Goal: Check status: Check status

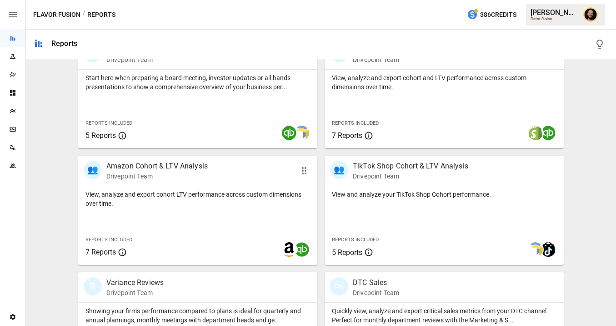
scroll to position [421, 0]
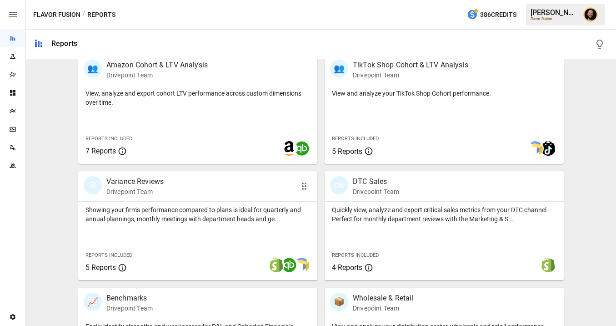
click at [160, 227] on div "Showing your firm's performance compared to plans is ideal for quarterly and an…" at bounding box center [197, 240] width 239 height 79
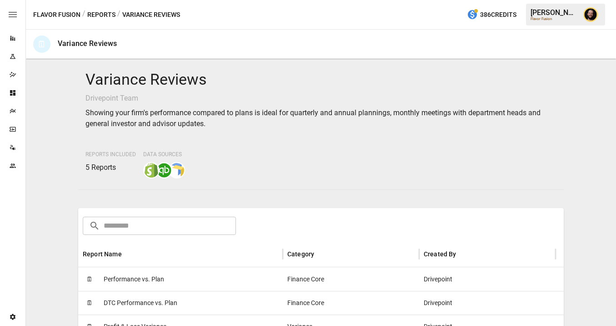
click at [151, 278] on span "Performance vs. Plan" at bounding box center [134, 278] width 60 height 23
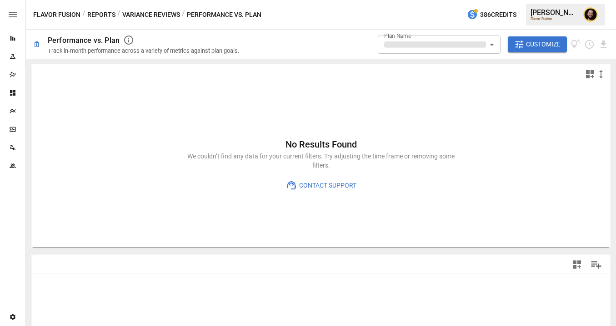
type input "**********"
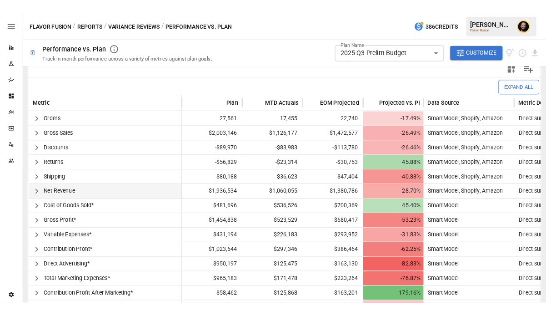
scroll to position [204, 0]
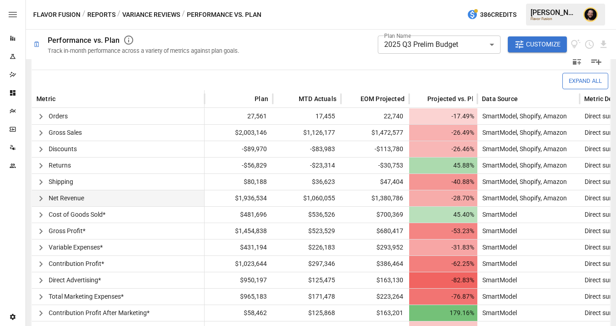
click at [42, 200] on icon "button" at bounding box center [40, 198] width 11 height 11
